Goal: Complete application form: Complete application form

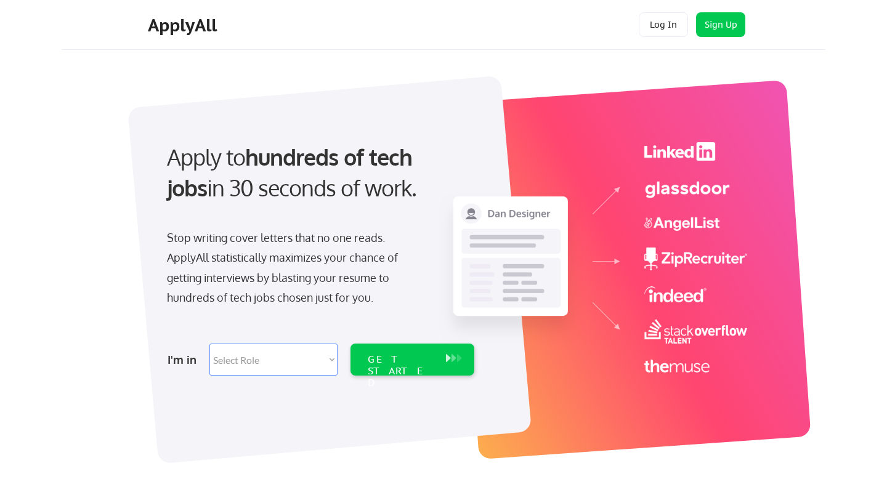
scroll to position [63, 0]
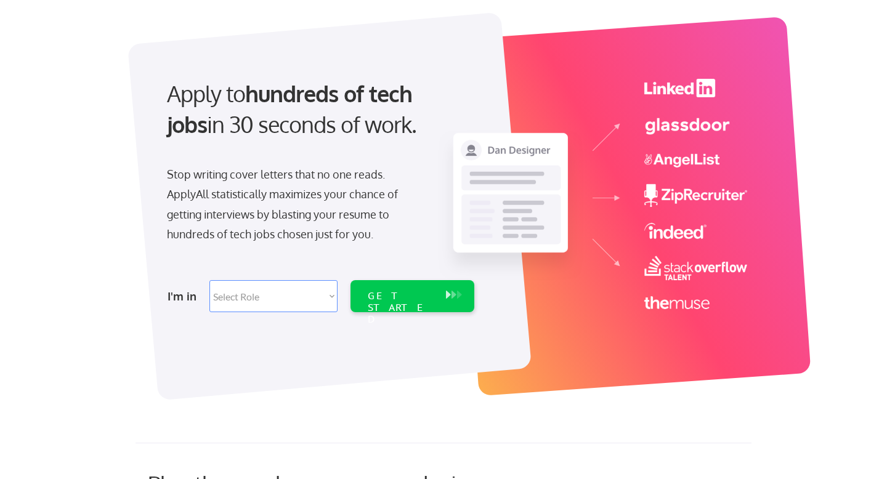
click at [270, 303] on select "Select Role Software Engineering Product Management Customer Success Sales UI/U…" at bounding box center [273, 296] width 128 height 32
select select ""sales0""
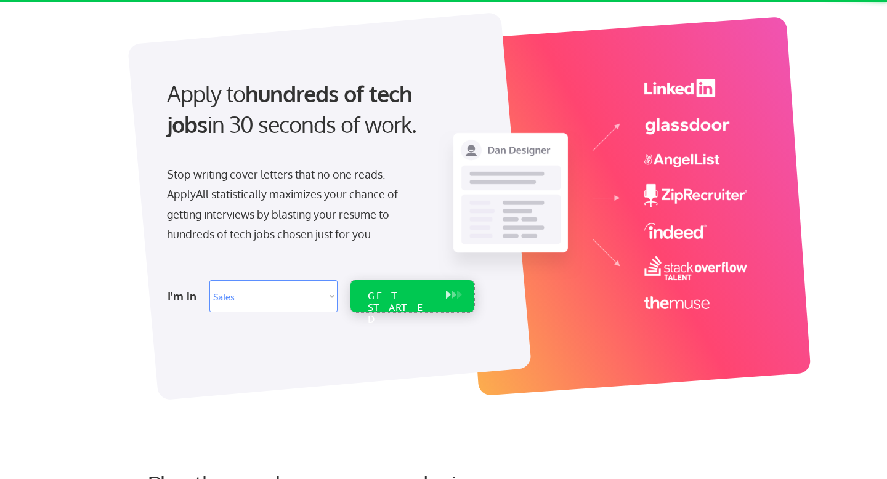
click at [368, 297] on div "GET STARTED" at bounding box center [401, 308] width 66 height 36
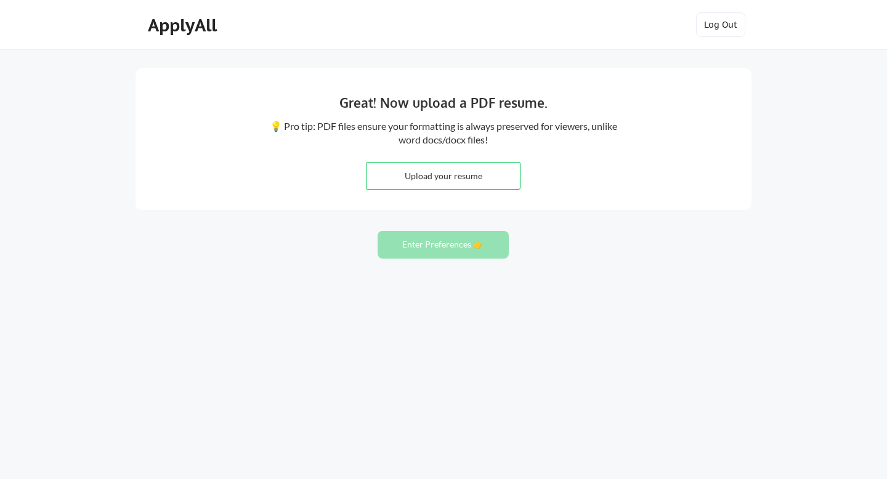
click at [447, 169] on input "file" at bounding box center [442, 176] width 153 height 26
type input "C:\fakepath\Burgess_Owen_Resume .pdf"
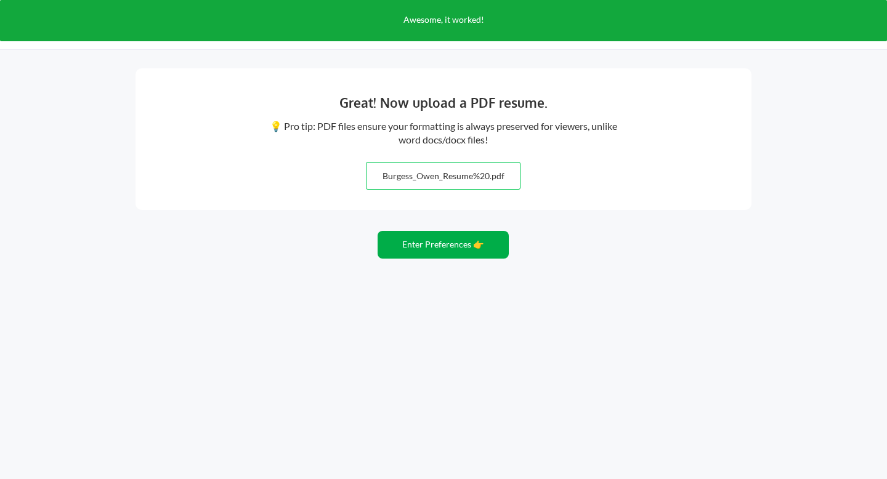
click at [454, 250] on button "Enter Preferences 👉" at bounding box center [442, 245] width 131 height 28
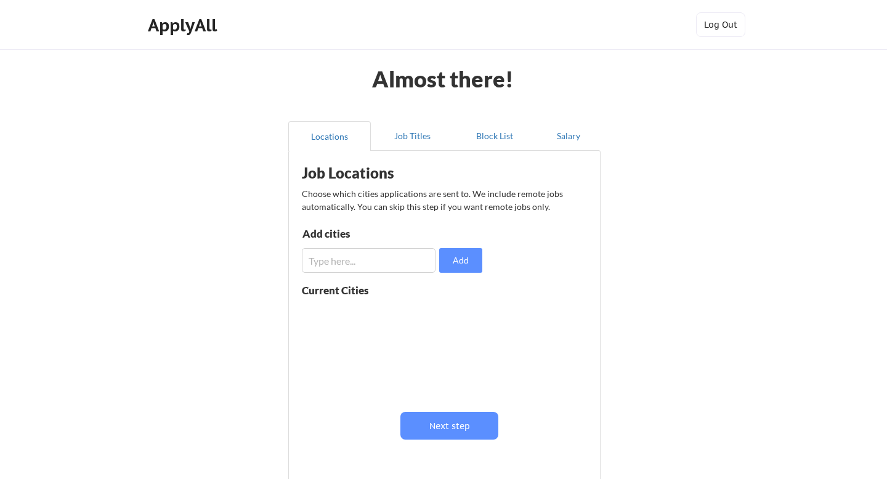
click at [355, 262] on input "input" at bounding box center [369, 260] width 134 height 25
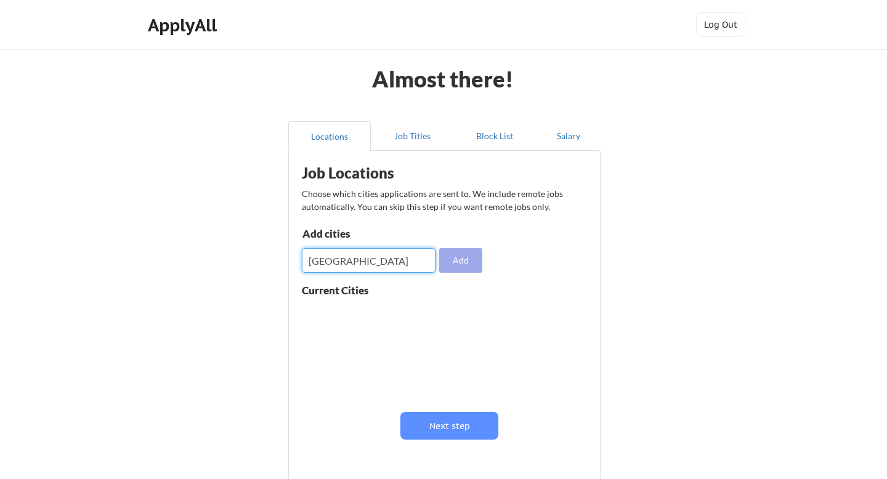
type input "[GEOGRAPHIC_DATA]"
click at [449, 263] on button "Add" at bounding box center [460, 260] width 43 height 25
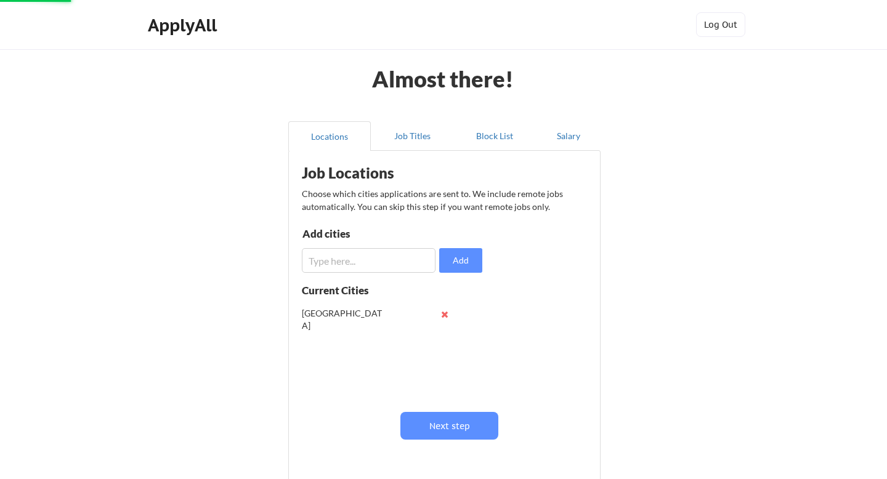
click at [387, 257] on input "input" at bounding box center [369, 260] width 134 height 25
click at [382, 309] on div "[GEOGRAPHIC_DATA]" at bounding box center [379, 314] width 155 height 25
click at [441, 318] on button at bounding box center [444, 314] width 9 height 9
click at [379, 269] on input "input" at bounding box center [369, 260] width 134 height 25
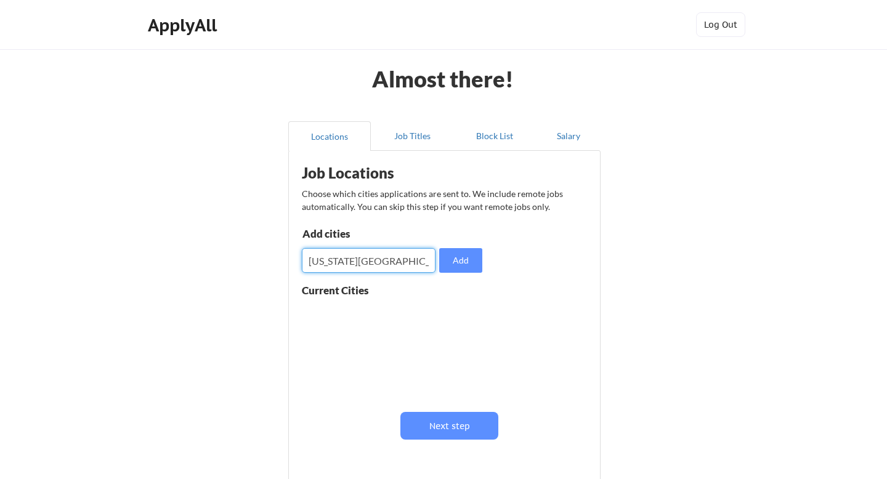
click at [312, 264] on input "input" at bounding box center [369, 260] width 134 height 25
type input "[US_STATE][GEOGRAPHIC_DATA]"
click at [457, 265] on button "Add" at bounding box center [460, 260] width 43 height 25
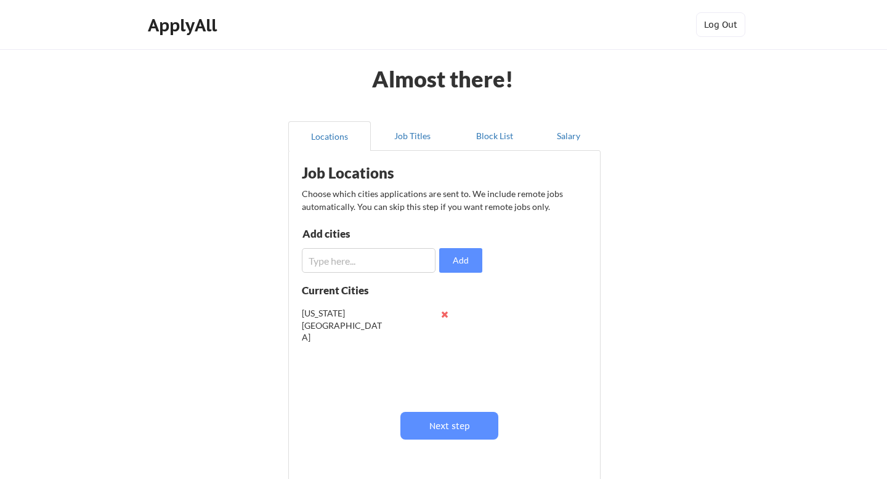
click at [351, 261] on input "input" at bounding box center [369, 260] width 134 height 25
type input "[GEOGRAPHIC_DATA]"
click at [456, 249] on button "Add" at bounding box center [460, 260] width 43 height 25
click at [372, 267] on input "input" at bounding box center [369, 260] width 134 height 25
type input "K"
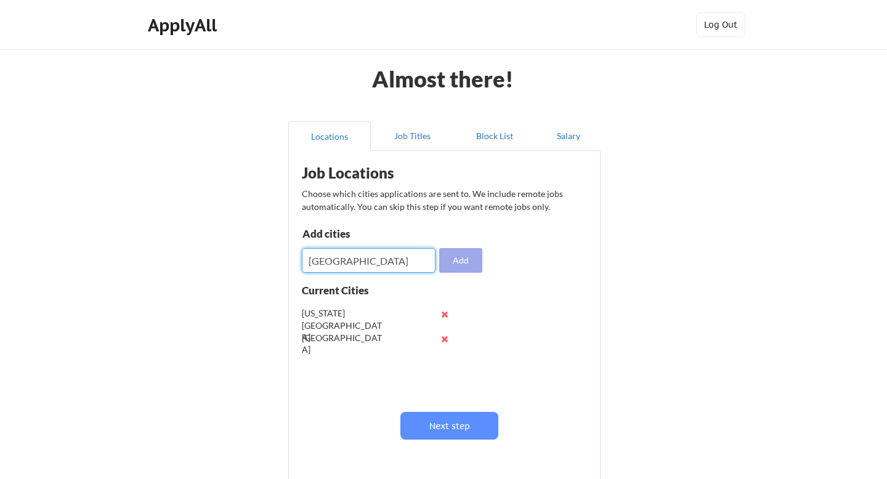
type input "[GEOGRAPHIC_DATA]"
click at [466, 263] on button "Add" at bounding box center [460, 260] width 43 height 25
click at [388, 262] on input "input" at bounding box center [369, 260] width 134 height 25
type input "Austin"
click at [451, 259] on button "Add" at bounding box center [460, 260] width 43 height 25
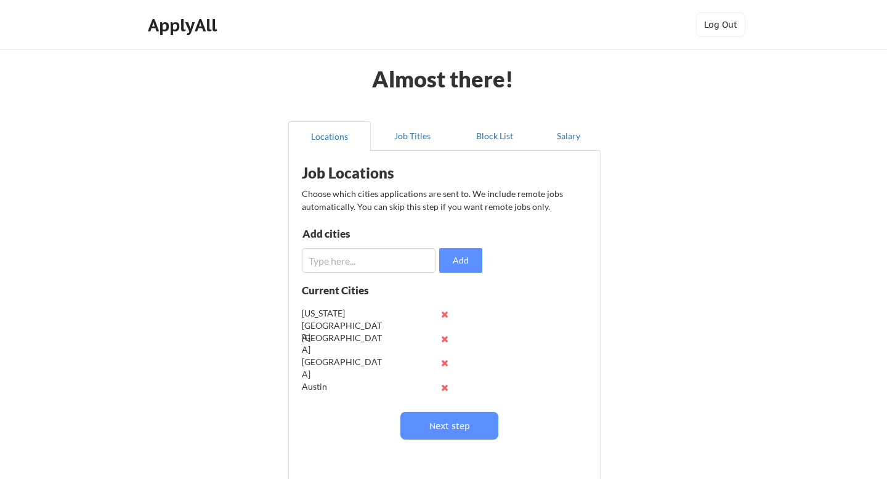
click at [379, 263] on input "input" at bounding box center [369, 260] width 134 height 25
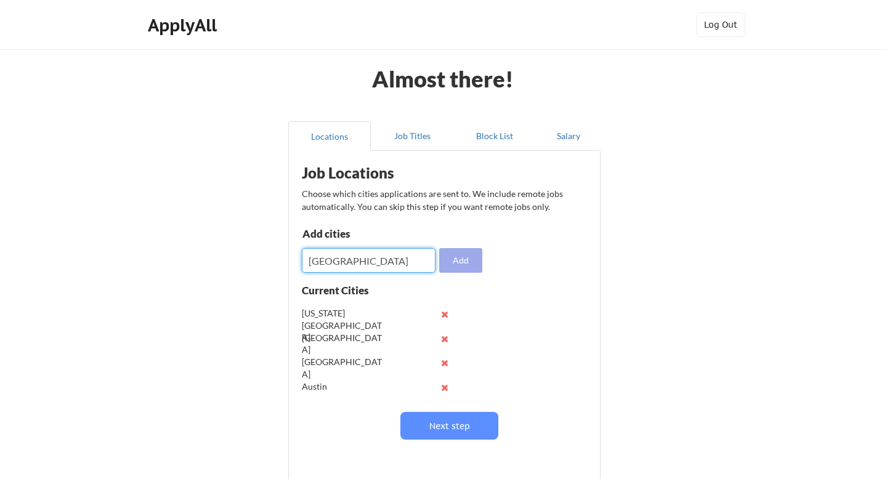
type input "[GEOGRAPHIC_DATA]"
click at [446, 260] on button "Add" at bounding box center [460, 260] width 43 height 25
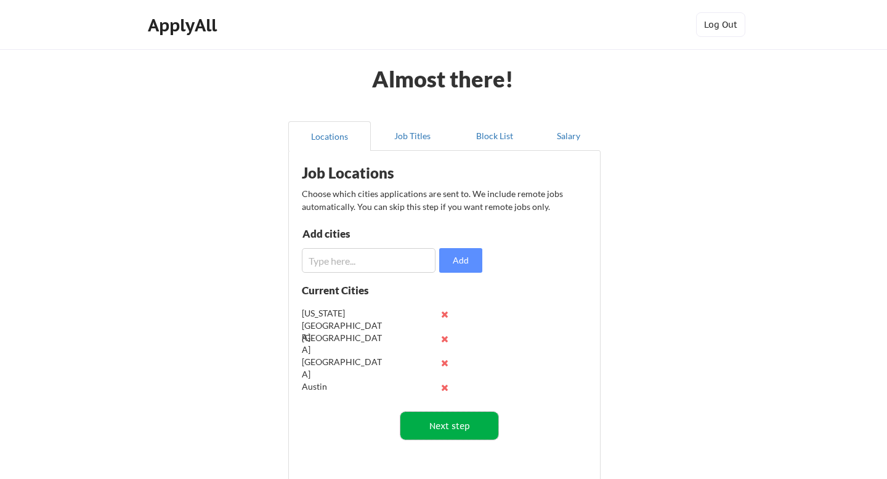
click at [454, 428] on button "Next step" at bounding box center [449, 426] width 98 height 28
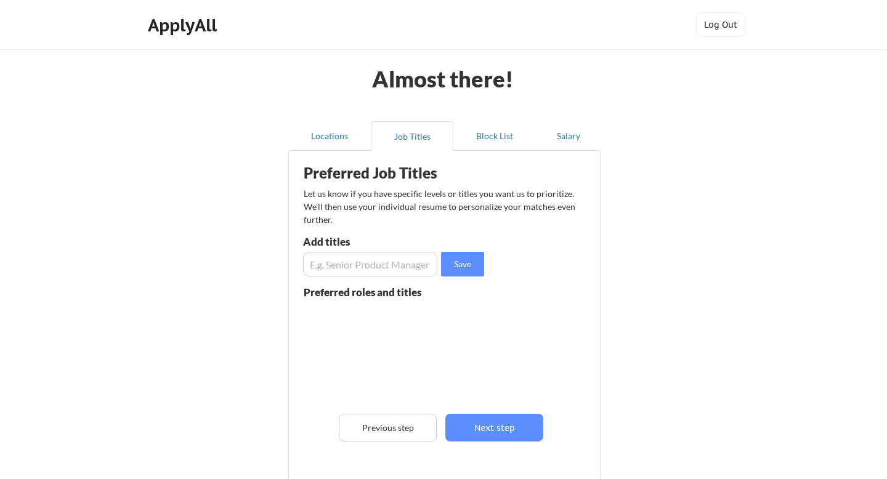
click at [379, 266] on input "input" at bounding box center [370, 264] width 134 height 25
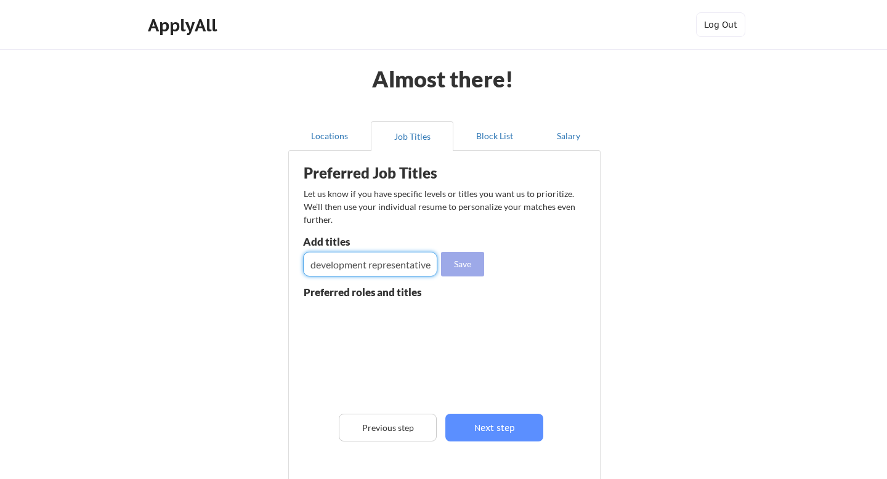
type input "sales development representative"
click at [451, 262] on button "Save" at bounding box center [462, 264] width 43 height 25
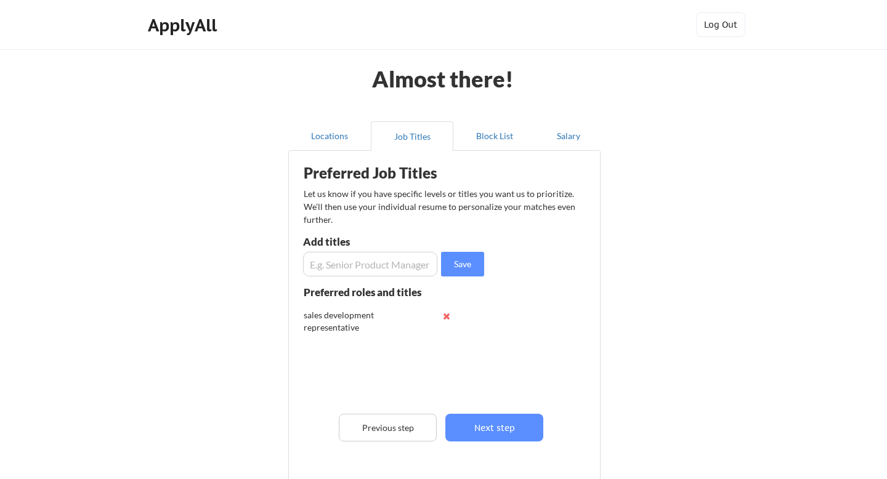
click at [390, 263] on input "input" at bounding box center [370, 264] width 134 height 25
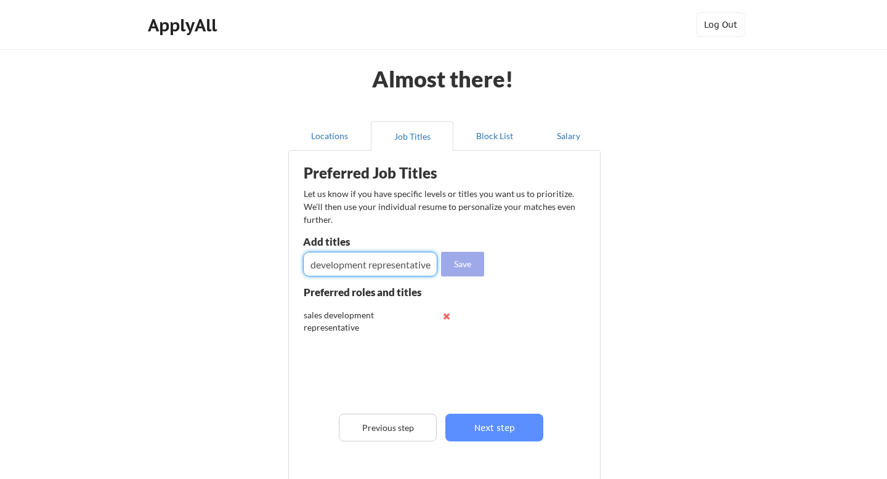
type input "business development representative"
click at [470, 259] on button "Save" at bounding box center [462, 264] width 43 height 25
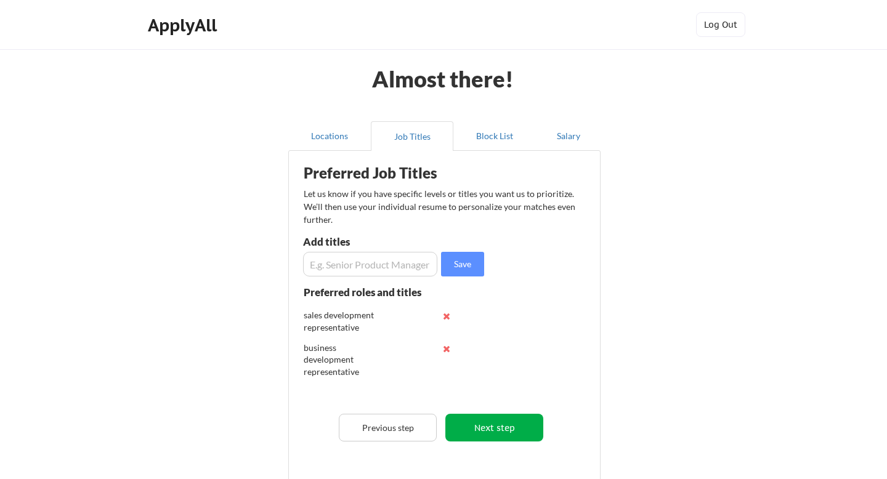
click at [481, 424] on button "Next step" at bounding box center [494, 428] width 98 height 28
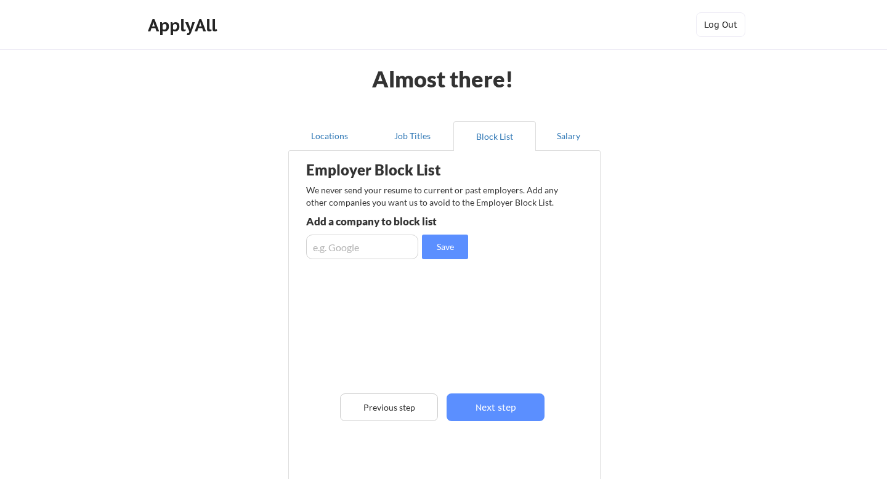
click at [376, 241] on input "input" at bounding box center [362, 247] width 112 height 25
type input "oracle"
click at [441, 259] on div "Employer Block List We never send your resume to current or past employers. Add…" at bounding box center [444, 313] width 299 height 318
click at [453, 243] on button "Save" at bounding box center [445, 247] width 46 height 25
click at [389, 254] on input "input" at bounding box center [362, 247] width 112 height 25
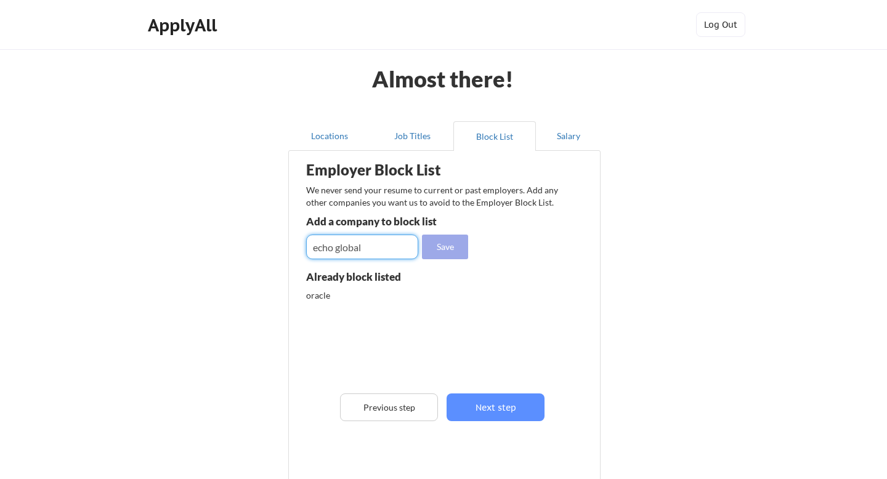
type input "echo global"
click at [459, 248] on button "Save" at bounding box center [445, 247] width 46 height 25
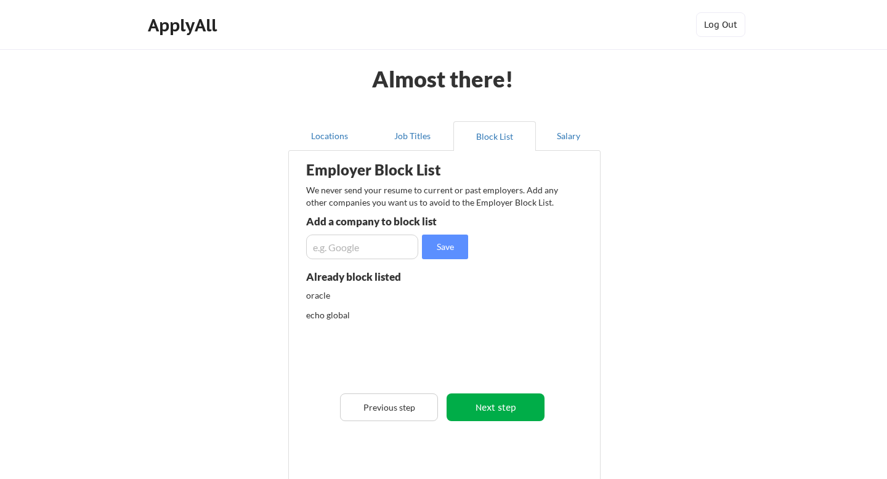
click at [472, 402] on button "Next step" at bounding box center [495, 407] width 98 height 28
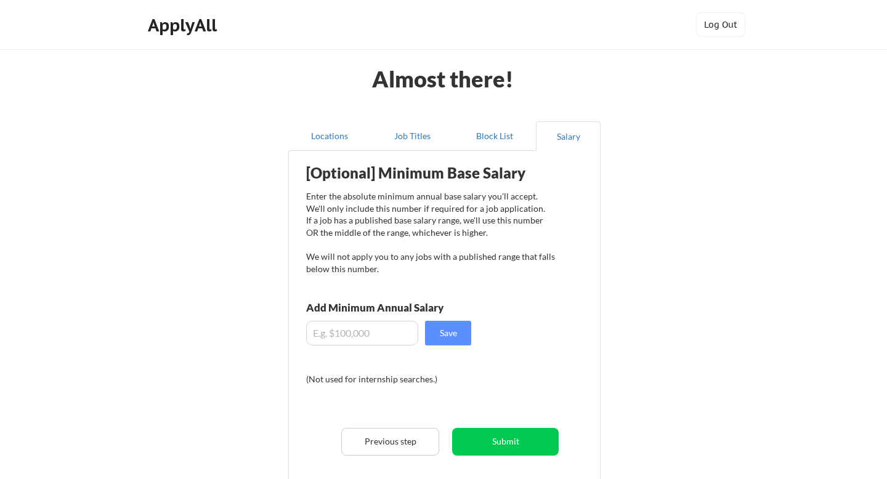
click at [339, 330] on input "input" at bounding box center [362, 333] width 112 height 25
click at [372, 326] on input "input" at bounding box center [362, 333] width 112 height 25
drag, startPoint x: 372, startPoint y: 327, endPoint x: 281, endPoint y: 327, distance: 90.5
click at [281, 327] on div "Locations Job Titles Block List Salary Employer Block List We never send your r…" at bounding box center [443, 323] width 326 height 425
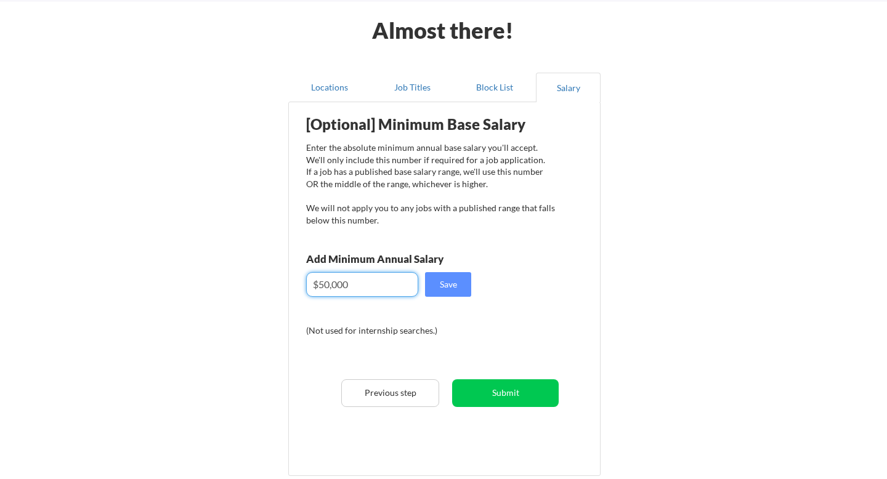
scroll to position [55, 0]
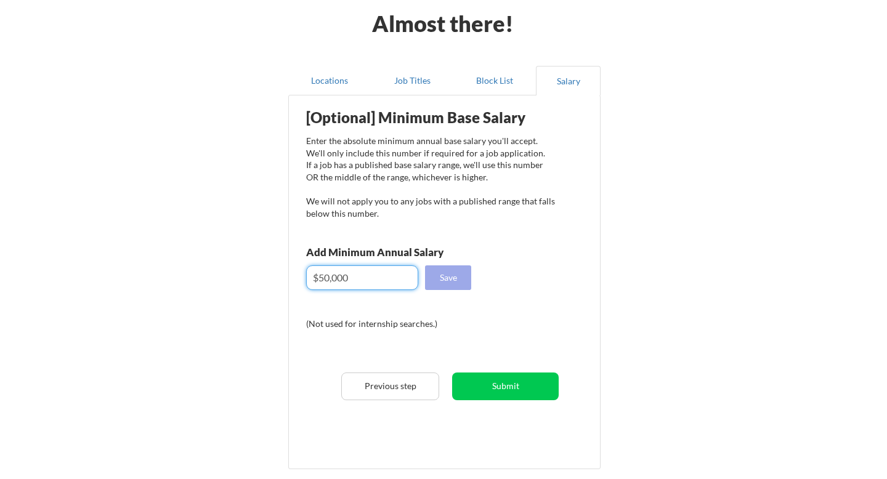
type input "$50,000"
click at [449, 268] on button "Save" at bounding box center [448, 277] width 46 height 25
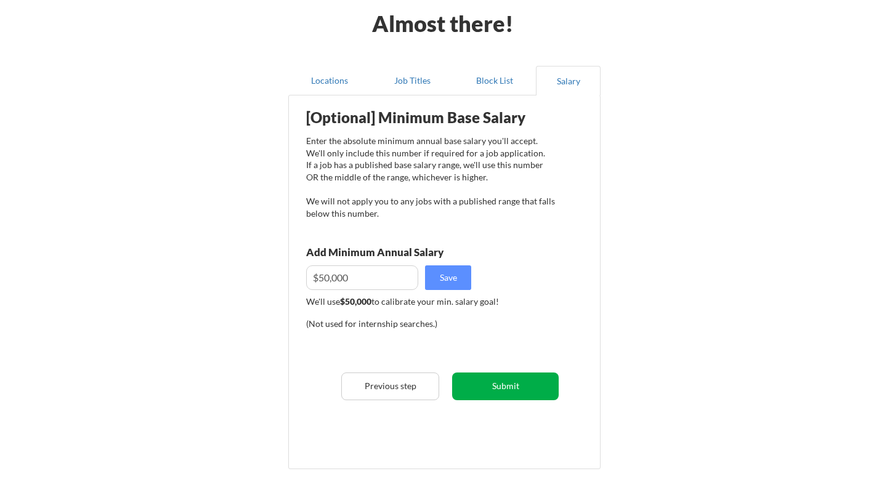
click at [507, 393] on button "Submit" at bounding box center [505, 386] width 107 height 28
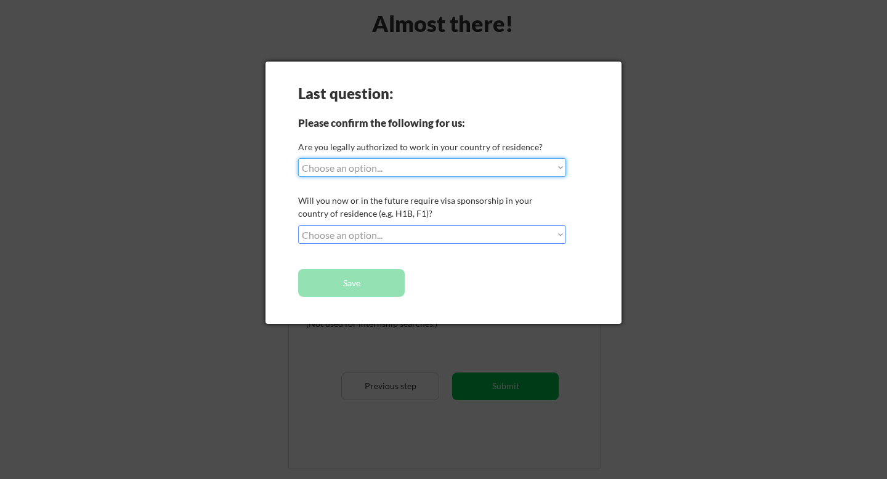
click at [383, 168] on select "Choose an option... Yes, I am a [DEMOGRAPHIC_DATA] Citizen Yes, I am a [DEMOGRA…" at bounding box center [432, 167] width 268 height 18
select select ""yes__i_am_a_[DEMOGRAPHIC_DATA]""
click at [369, 232] on select "Choose an option... No, I will not need sponsorship Yes, I will need sponsorship" at bounding box center [432, 234] width 268 height 18
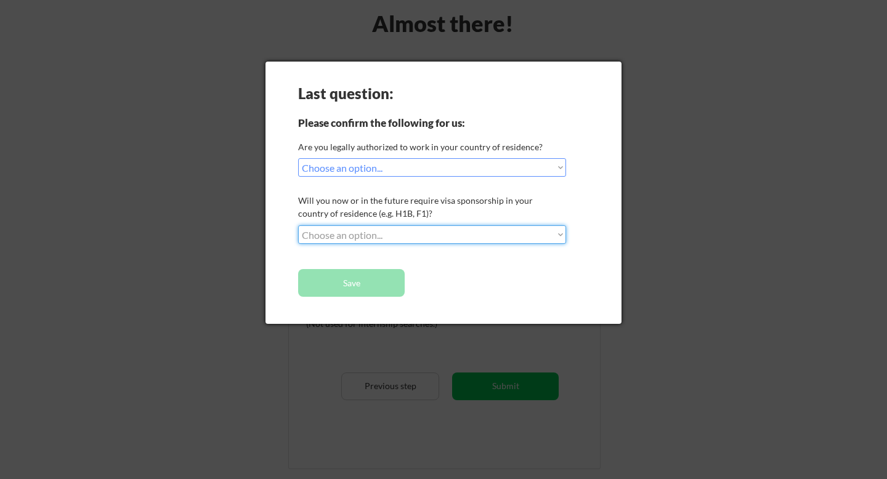
select select ""no__i_will_not_need_sponsorship""
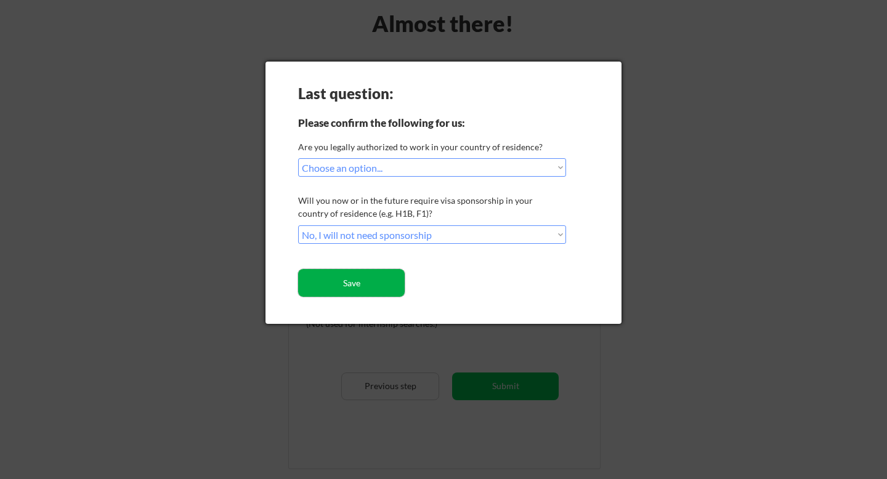
click at [358, 280] on button "Save" at bounding box center [351, 283] width 107 height 28
